Goal: Check status: Check status

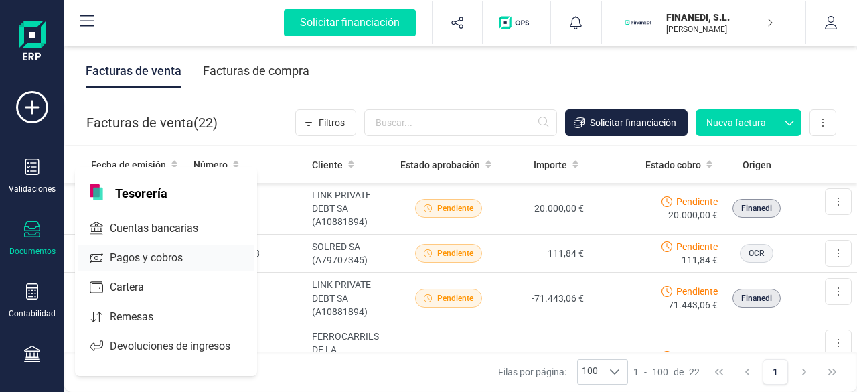
scroll to position [134, 0]
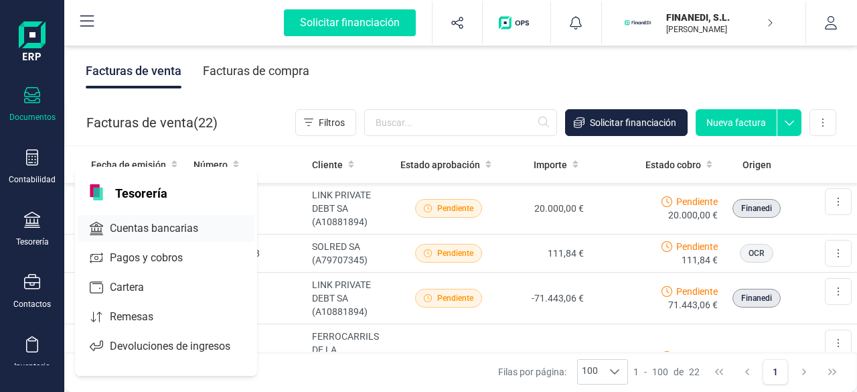
click at [161, 227] on span "Cuentas bancarias" at bounding box center [163, 228] width 118 height 16
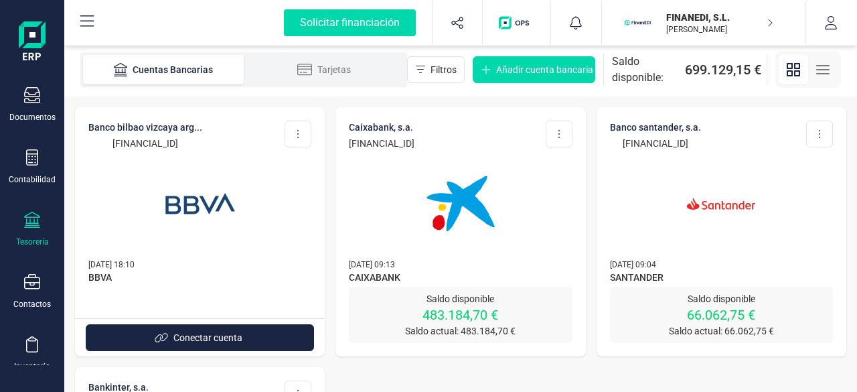
click at [723, 310] on p "66.062,75 €" at bounding box center [721, 314] width 223 height 19
click at [684, 181] on img at bounding box center [721, 203] width 112 height 112
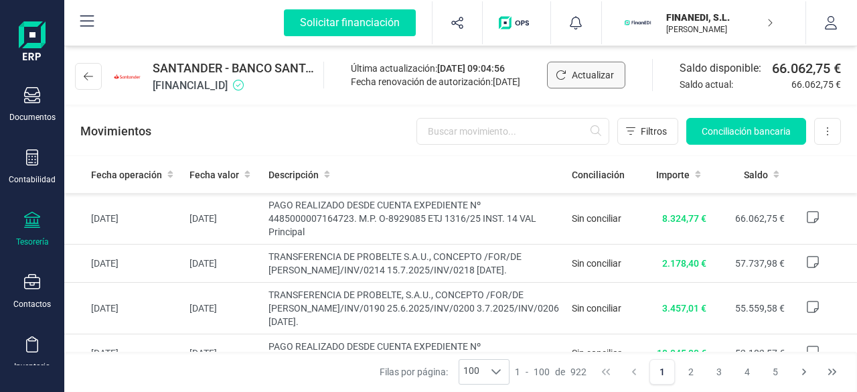
click at [599, 77] on span "Actualizar" at bounding box center [593, 74] width 42 height 13
click at [725, 21] on p "FINANEDI, S.L." at bounding box center [719, 17] width 107 height 13
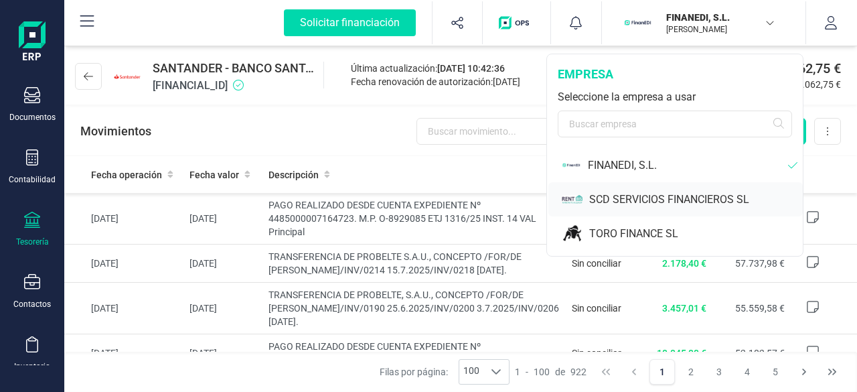
click at [637, 195] on div "SCD SERVICIOS FINANCIEROS SL" at bounding box center [696, 200] width 214 height 16
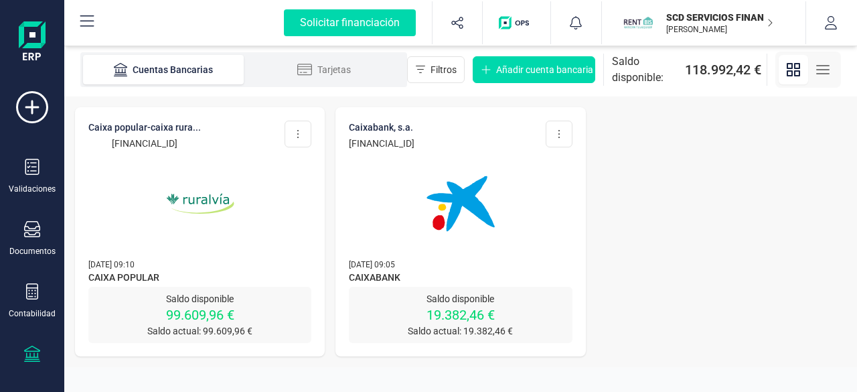
click at [199, 198] on img at bounding box center [200, 203] width 112 height 112
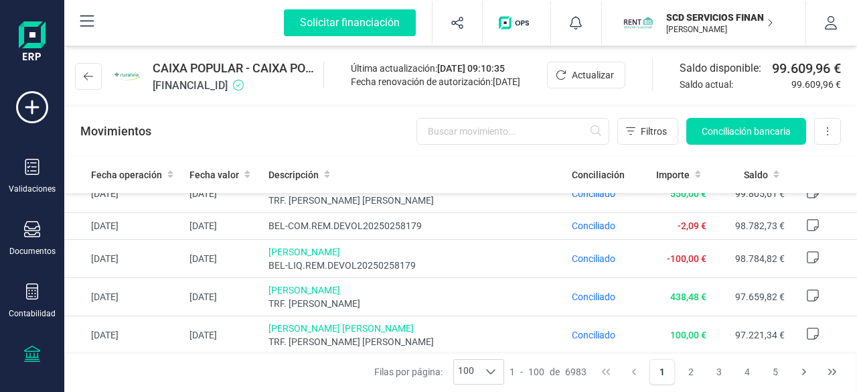
scroll to position [1339, 0]
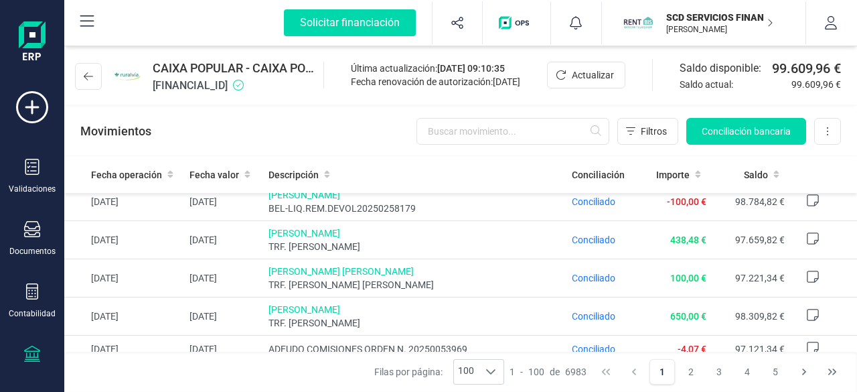
click at [753, 16] on p "SCD SERVICIOS FINANCIEROS SL" at bounding box center [719, 17] width 107 height 13
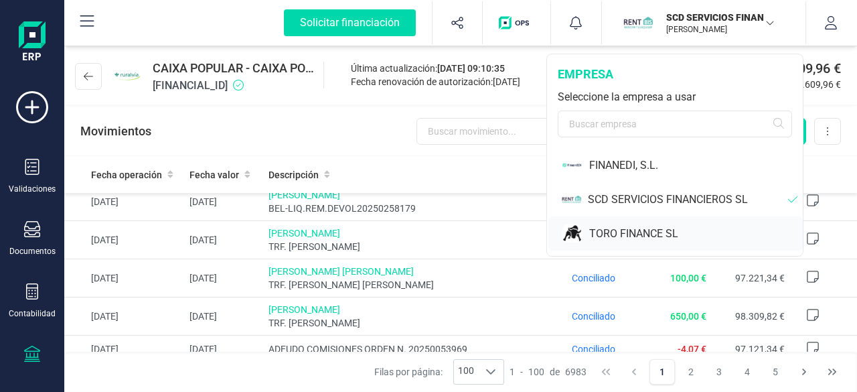
click at [631, 236] on div "TORO FINANCE SL" at bounding box center [696, 234] width 214 height 16
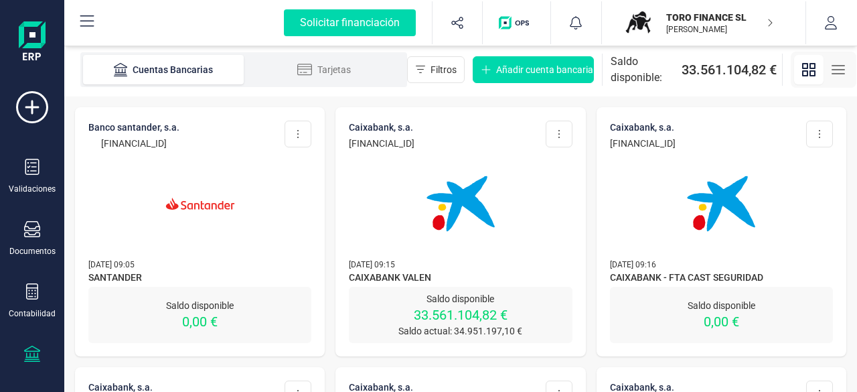
click at [434, 299] on p "Saldo disponible" at bounding box center [460, 298] width 223 height 13
click at [451, 291] on div "Saldo disponible 33.561.104,82 € Saldo actual: 34.951.197,10 €" at bounding box center [460, 315] width 223 height 56
click at [459, 187] on img at bounding box center [460, 203] width 112 height 112
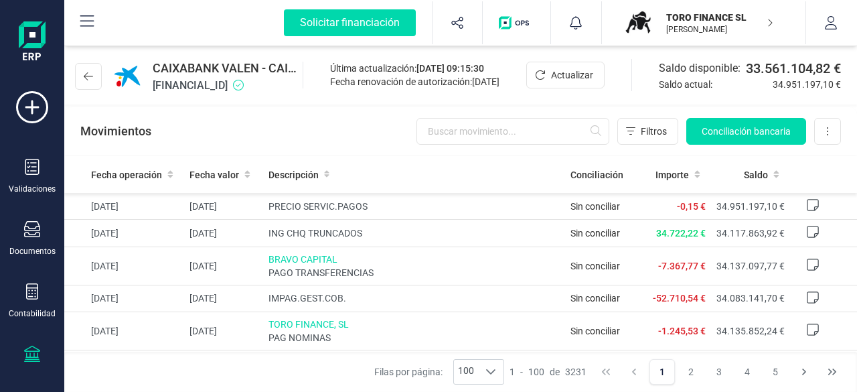
click at [729, 19] on p "TORO FINANCE SL" at bounding box center [719, 17] width 107 height 13
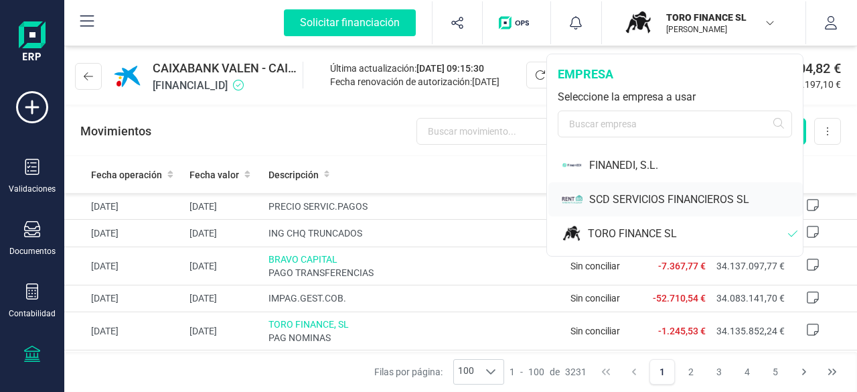
click at [623, 192] on div "SCD SERVICIOS FINANCIEROS SL" at bounding box center [696, 200] width 214 height 16
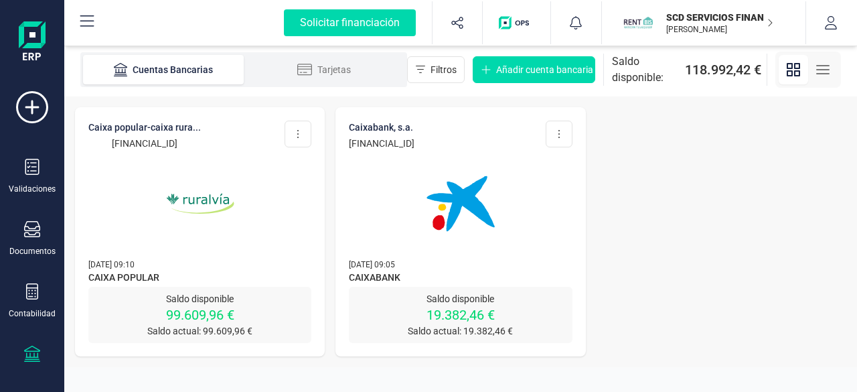
click at [213, 202] on img at bounding box center [200, 203] width 112 height 112
